Goal: Task Accomplishment & Management: Manage account settings

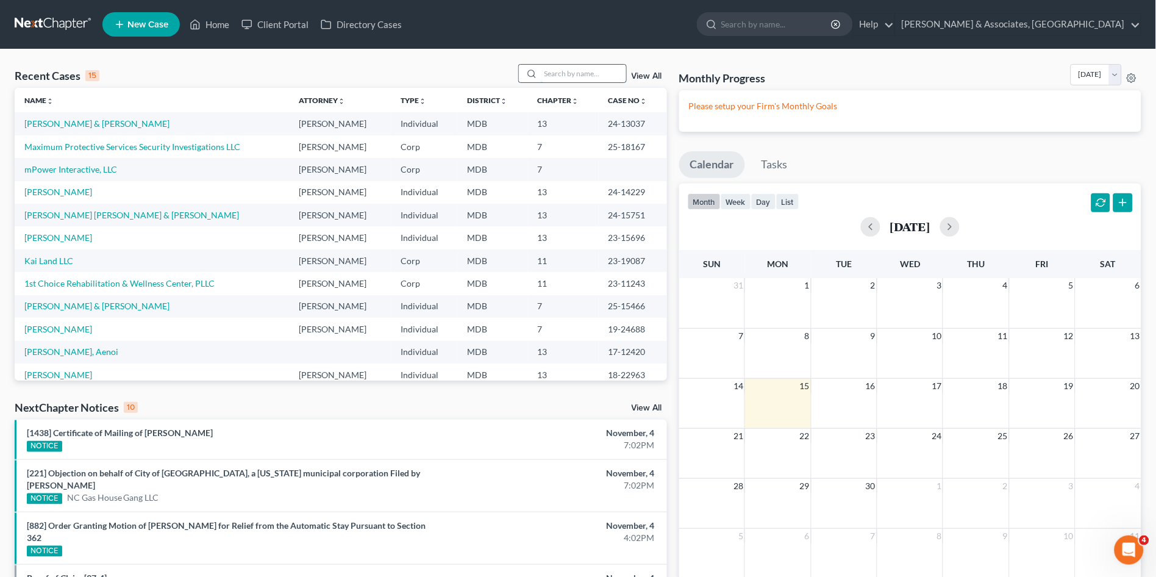
click at [584, 68] on input "search" at bounding box center [583, 74] width 85 height 18
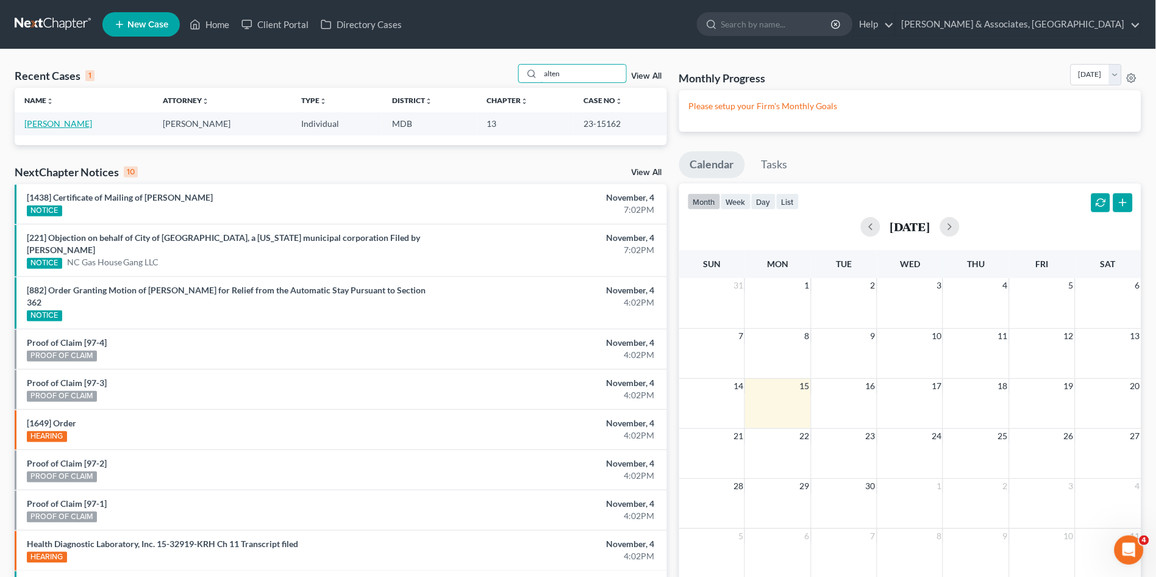
type input "alten"
click at [74, 126] on link "[PERSON_NAME]" at bounding box center [58, 123] width 68 height 10
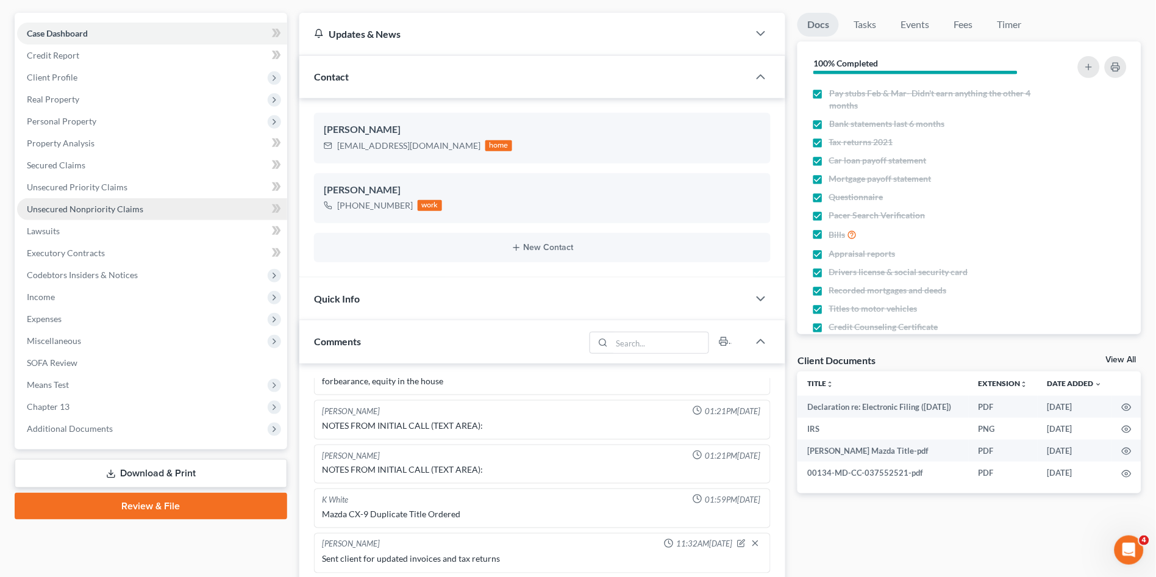
scroll to position [271, 0]
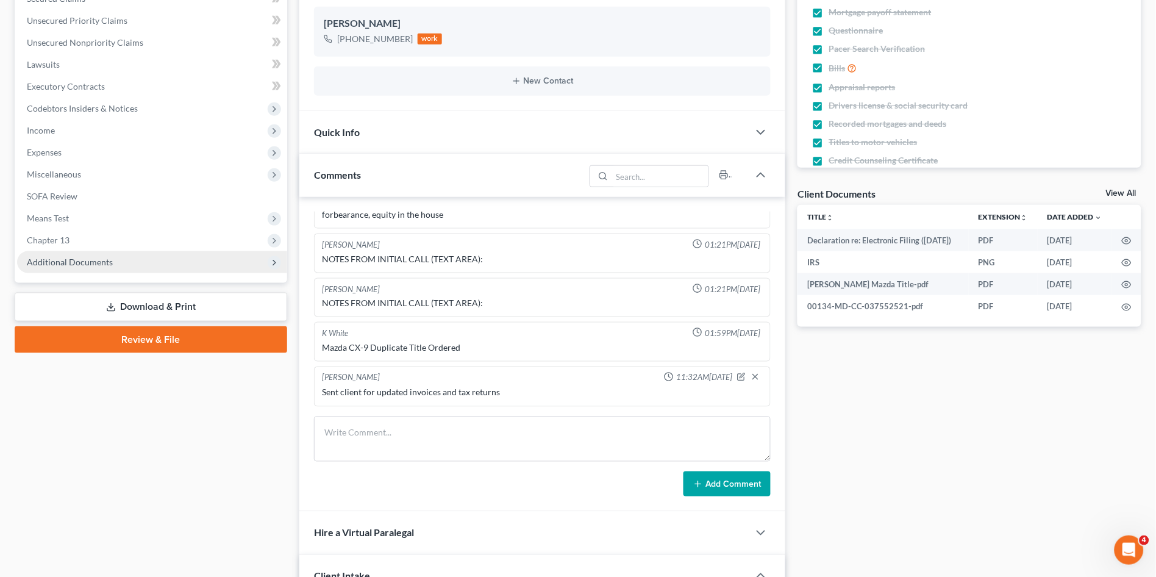
click at [106, 269] on span "Additional Documents" at bounding box center [152, 262] width 270 height 22
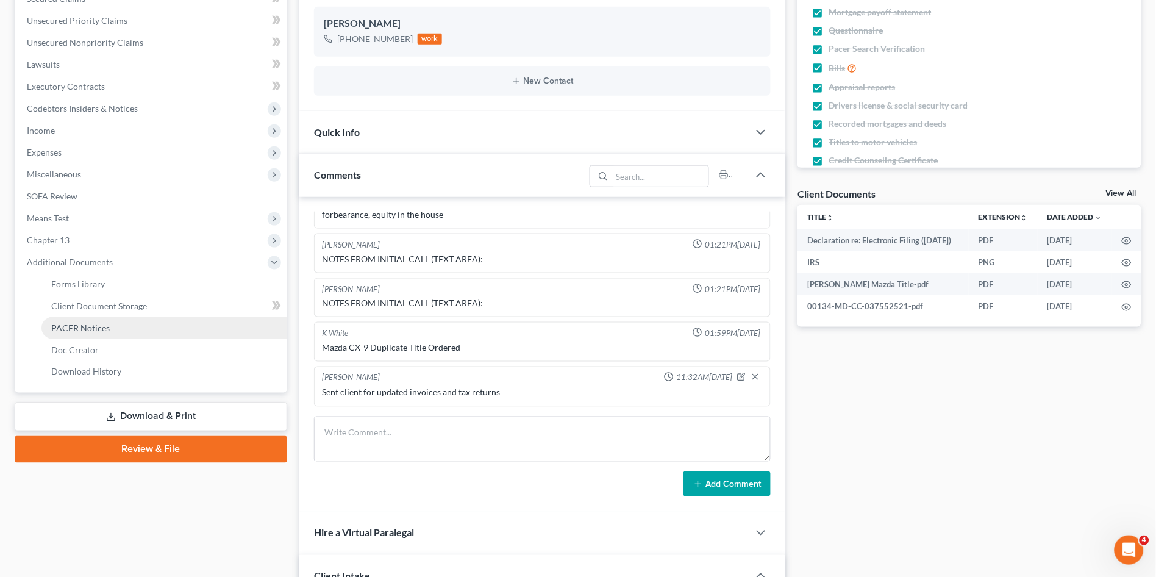
click at [96, 327] on span "PACER Notices" at bounding box center [80, 328] width 59 height 10
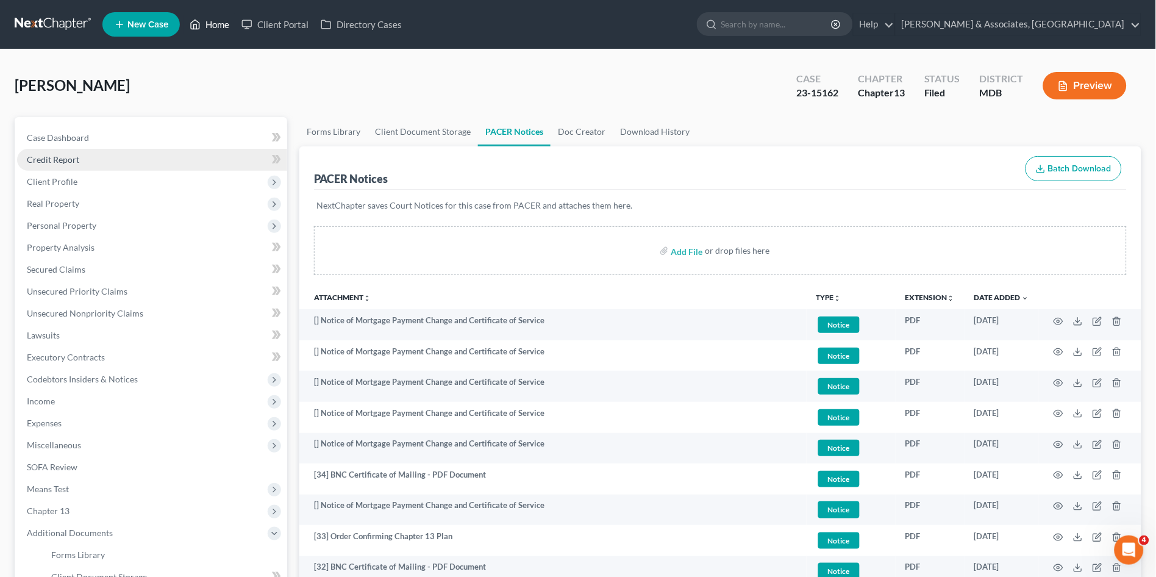
drag, startPoint x: 213, startPoint y: 25, endPoint x: 246, endPoint y: 157, distance: 136.4
click at [213, 24] on link "Home" at bounding box center [210, 24] width 52 height 22
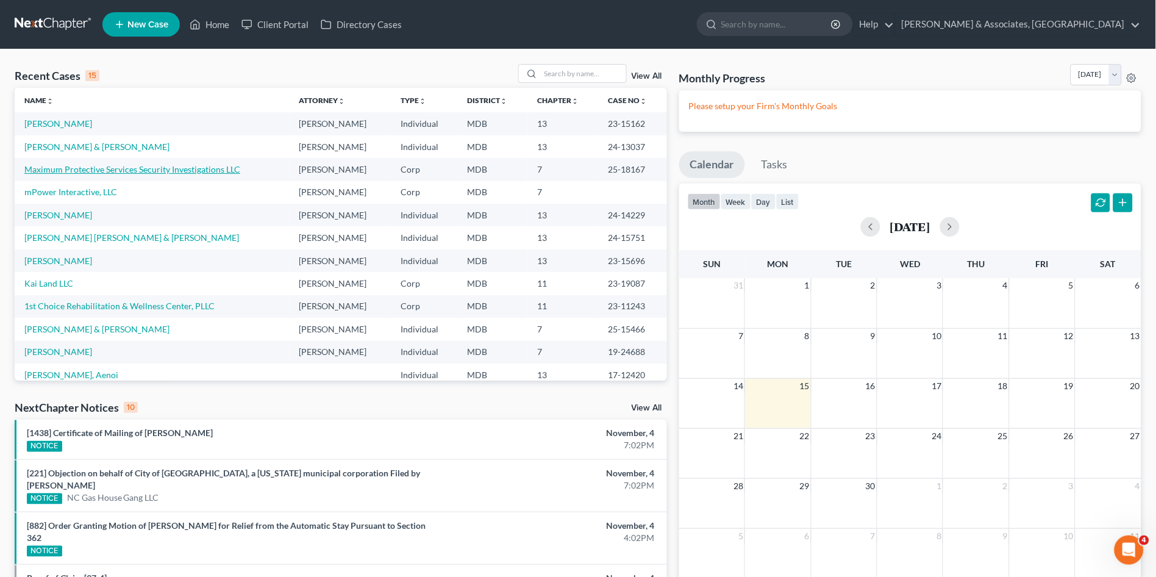
click at [74, 171] on link "Maximum Protective Services Security Investigations LLC" at bounding box center [132, 169] width 216 height 10
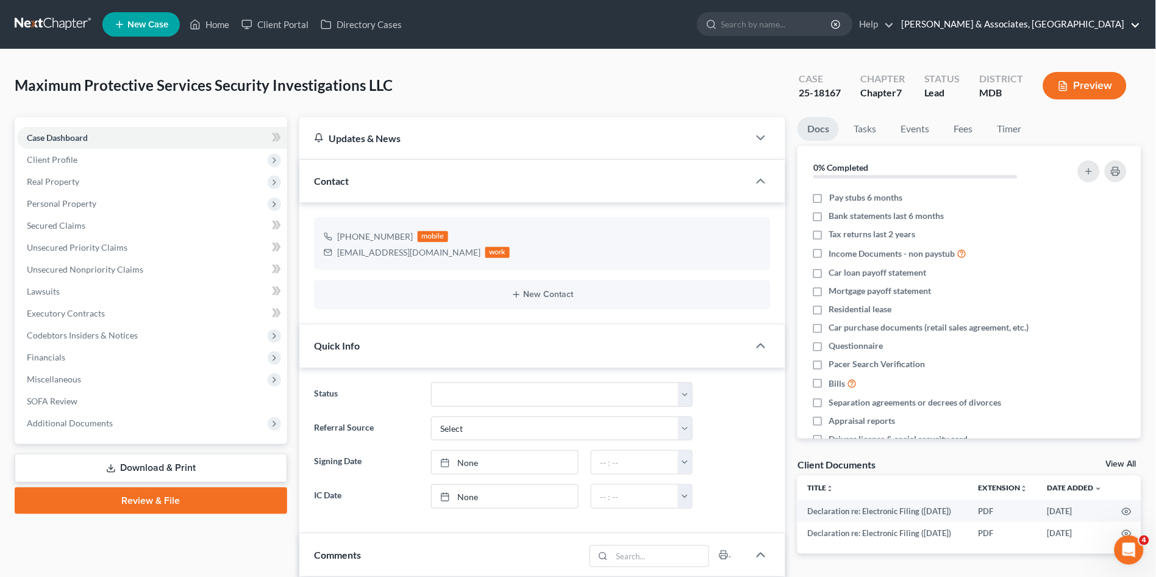
click at [1102, 21] on link "[PERSON_NAME] & Associates, [GEOGRAPHIC_DATA]" at bounding box center [1018, 24] width 245 height 22
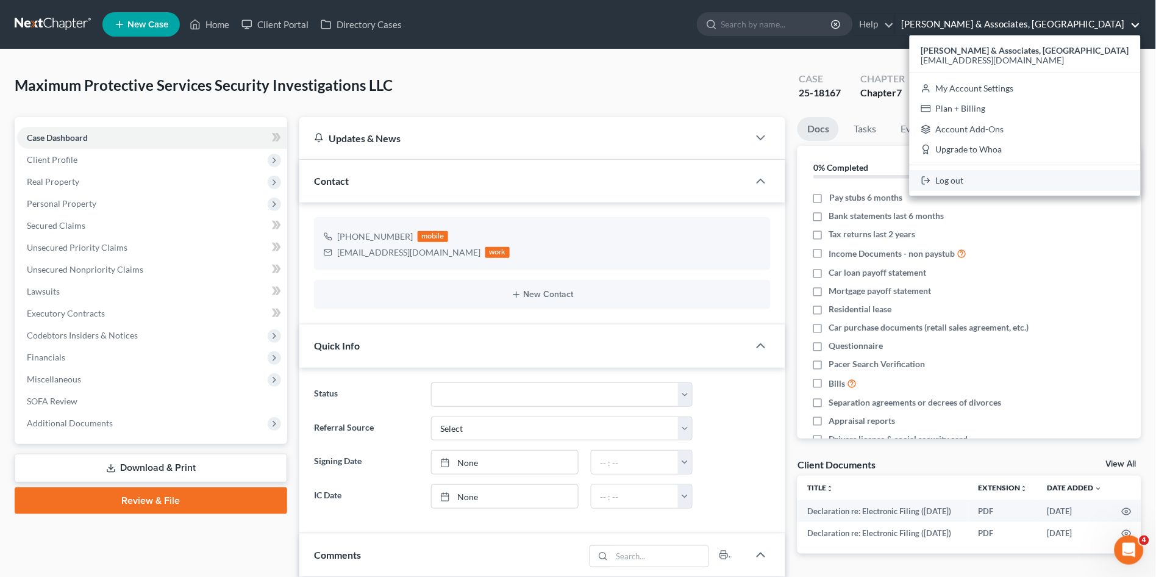
drag, startPoint x: 1058, startPoint y: 180, endPoint x: 1070, endPoint y: 182, distance: 12.3
click at [1058, 179] on link "Log out" at bounding box center [1025, 180] width 231 height 21
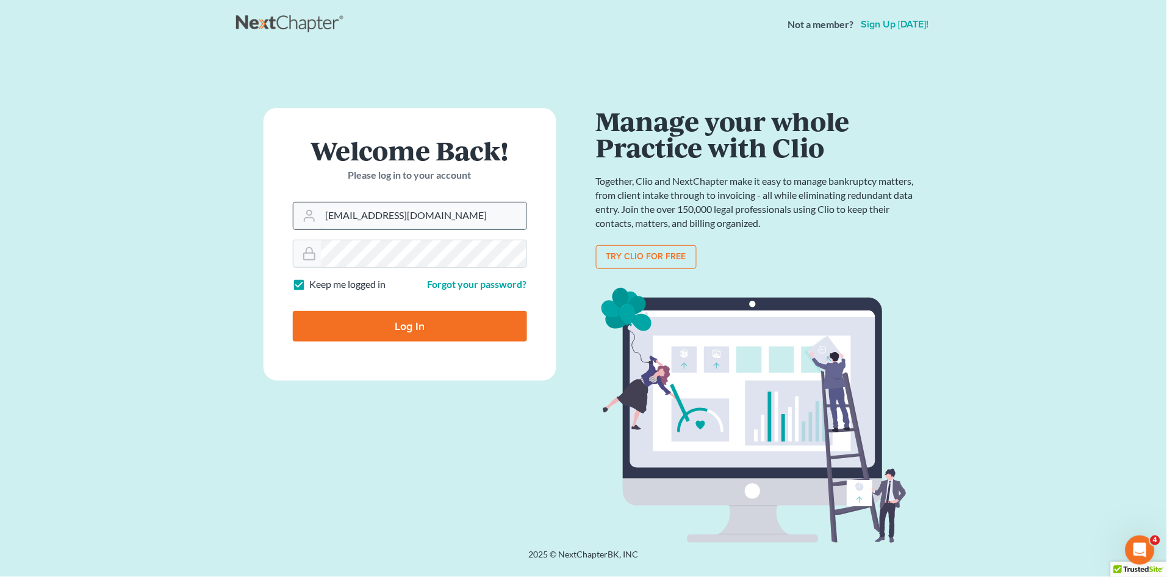
click at [467, 211] on input "[EMAIL_ADDRESS][DOMAIN_NAME]" at bounding box center [424, 215] width 206 height 27
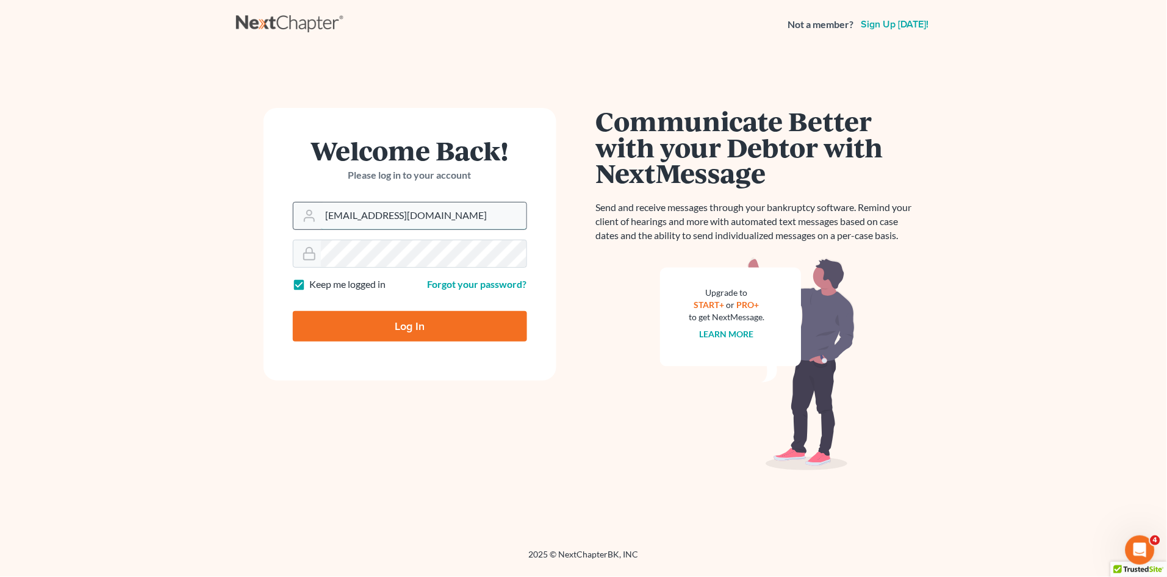
type input "alicia@nagerlaw.com"
click at [395, 328] on input "Log In" at bounding box center [410, 326] width 234 height 30
type input "Thinking..."
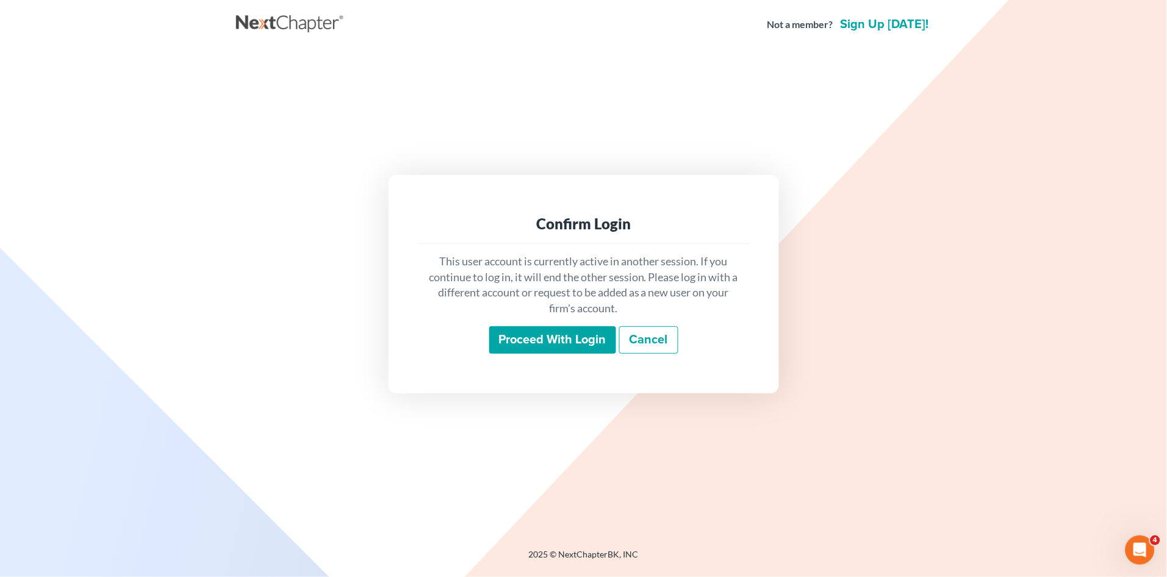
click at [537, 331] on input "Proceed with login" at bounding box center [552, 340] width 127 height 28
